Goal: Task Accomplishment & Management: Manage account settings

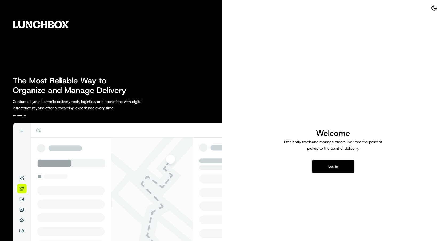
click at [341, 164] on button "Log in" at bounding box center [333, 166] width 43 height 13
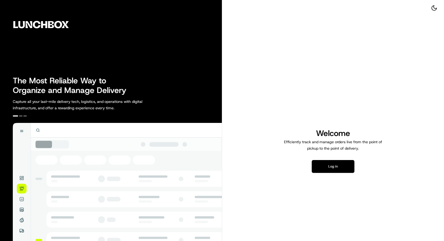
click at [325, 167] on button "Log in" at bounding box center [333, 166] width 43 height 13
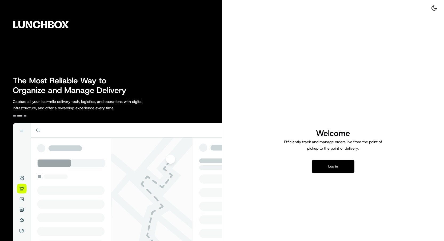
click at [343, 168] on button "Log in" at bounding box center [333, 166] width 43 height 13
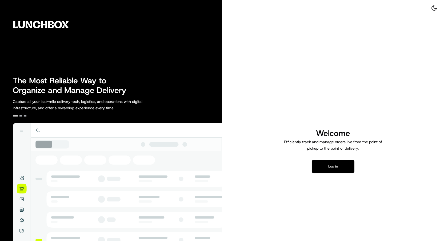
click at [334, 165] on button "Log in" at bounding box center [333, 166] width 43 height 13
click at [438, 9] on button at bounding box center [434, 7] width 11 height 7
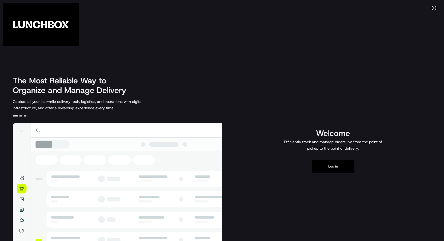
click at [331, 168] on button "Log in" at bounding box center [333, 166] width 43 height 13
